Goal: Register for event/course

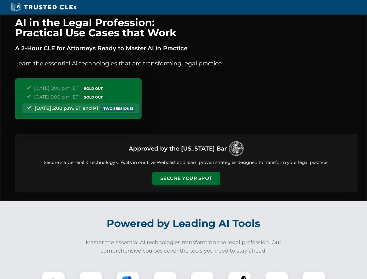
click at [186, 178] on button "Secure Your Spot" at bounding box center [186, 178] width 68 height 13
click at [53, 275] on img at bounding box center [53, 282] width 17 height 17
click at [91, 275] on div at bounding box center [90, 282] width 23 height 23
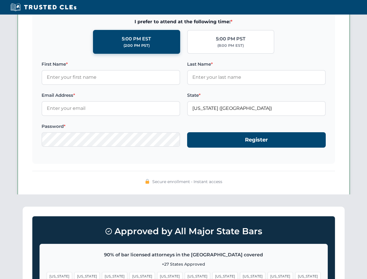
click at [267, 275] on span "[US_STATE]" at bounding box center [279, 276] width 25 height 8
